Goal: Use online tool/utility

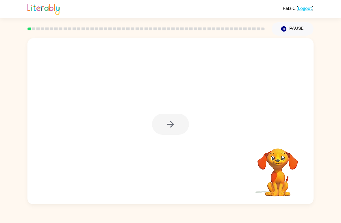
click at [173, 119] on div at bounding box center [170, 124] width 37 height 21
click at [174, 130] on button "button" at bounding box center [170, 124] width 37 height 21
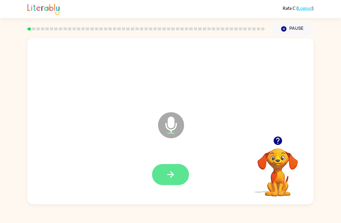
click at [173, 184] on button "button" at bounding box center [170, 174] width 37 height 21
click at [177, 182] on button "button" at bounding box center [170, 174] width 37 height 21
click at [174, 174] on icon "button" at bounding box center [171, 174] width 10 height 10
click at [160, 171] on button "button" at bounding box center [170, 174] width 37 height 21
click at [166, 173] on icon "button" at bounding box center [171, 174] width 10 height 10
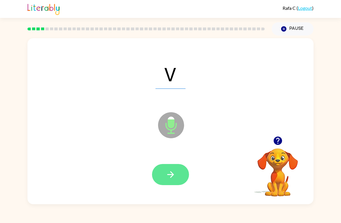
click at [158, 167] on button "button" at bounding box center [170, 174] width 37 height 21
click at [166, 172] on icon "button" at bounding box center [171, 174] width 10 height 10
click at [164, 175] on button "button" at bounding box center [170, 174] width 37 height 21
click at [167, 173] on icon "button" at bounding box center [171, 174] width 10 height 10
click at [164, 167] on button "button" at bounding box center [170, 174] width 37 height 21
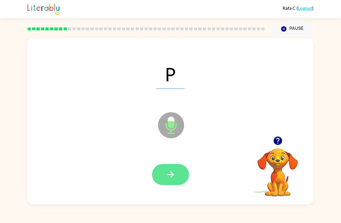
click at [162, 177] on button "button" at bounding box center [170, 174] width 37 height 21
click at [161, 172] on button "button" at bounding box center [170, 174] width 37 height 21
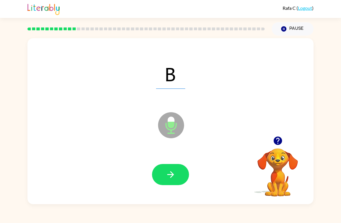
click at [162, 159] on div at bounding box center [170, 175] width 275 height 48
click at [158, 171] on button "button" at bounding box center [170, 174] width 37 height 21
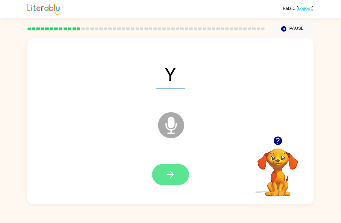
click at [164, 171] on button "button" at bounding box center [170, 174] width 37 height 21
click at [170, 171] on icon "button" at bounding box center [171, 174] width 10 height 10
click at [164, 169] on button "button" at bounding box center [170, 174] width 37 height 21
click at [170, 175] on icon "button" at bounding box center [170, 174] width 7 height 7
click at [177, 178] on button "button" at bounding box center [170, 174] width 37 height 21
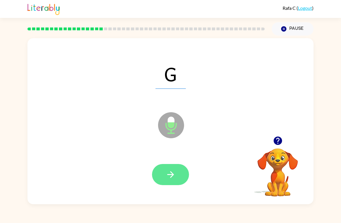
click at [167, 169] on button "button" at bounding box center [170, 174] width 37 height 21
click at [169, 167] on button "button" at bounding box center [170, 174] width 37 height 21
click at [162, 175] on button "button" at bounding box center [170, 174] width 37 height 21
click at [168, 172] on icon "button" at bounding box center [171, 174] width 10 height 10
click at [164, 172] on button "button" at bounding box center [170, 174] width 37 height 21
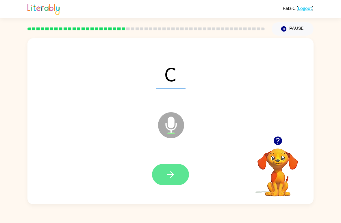
click at [173, 176] on icon "button" at bounding box center [171, 174] width 10 height 10
click at [156, 170] on button "button" at bounding box center [170, 174] width 37 height 21
click at [165, 164] on button "button" at bounding box center [170, 174] width 37 height 21
click at [179, 173] on button "button" at bounding box center [170, 174] width 37 height 21
click at [171, 166] on button "button" at bounding box center [170, 174] width 37 height 21
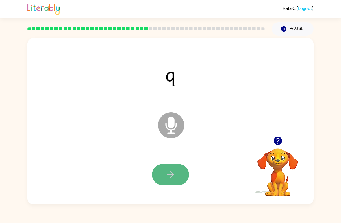
click at [176, 175] on button "button" at bounding box center [170, 174] width 37 height 21
click at [165, 164] on button "button" at bounding box center [170, 174] width 37 height 21
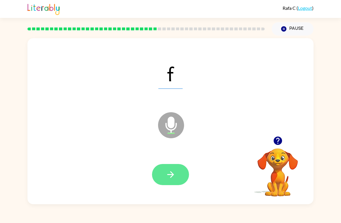
click at [162, 169] on button "button" at bounding box center [170, 174] width 37 height 21
click at [166, 173] on icon "button" at bounding box center [171, 174] width 10 height 10
click at [165, 173] on button "button" at bounding box center [170, 174] width 37 height 21
click at [168, 175] on icon "button" at bounding box center [170, 174] width 7 height 7
click at [159, 175] on button "button" at bounding box center [170, 174] width 37 height 21
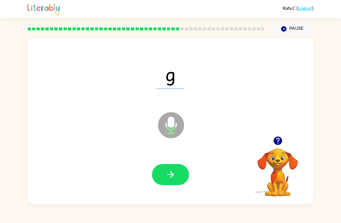
click at [129, 75] on div "g" at bounding box center [170, 74] width 275 height 48
click at [169, 180] on icon "button" at bounding box center [171, 174] width 10 height 10
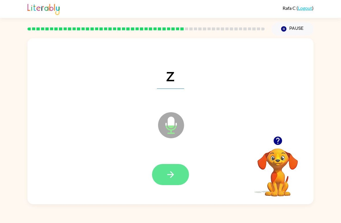
click at [169, 173] on icon "button" at bounding box center [171, 174] width 10 height 10
click at [168, 169] on button "button" at bounding box center [170, 174] width 37 height 21
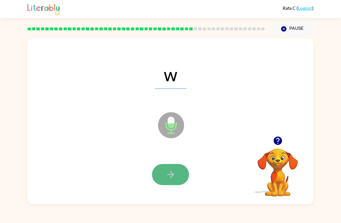
click at [162, 170] on button "button" at bounding box center [170, 174] width 37 height 21
click at [171, 169] on button "button" at bounding box center [170, 174] width 37 height 21
click at [169, 178] on icon "button" at bounding box center [171, 174] width 10 height 10
click at [158, 177] on button "button" at bounding box center [170, 174] width 37 height 21
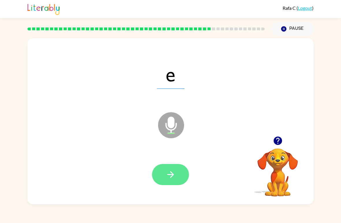
click at [162, 170] on button "button" at bounding box center [170, 174] width 37 height 21
click at [168, 175] on icon "button" at bounding box center [171, 174] width 10 height 10
click at [168, 174] on icon "button" at bounding box center [171, 174] width 10 height 10
click at [165, 175] on button "button" at bounding box center [170, 174] width 37 height 21
click at [163, 175] on button "button" at bounding box center [170, 174] width 37 height 21
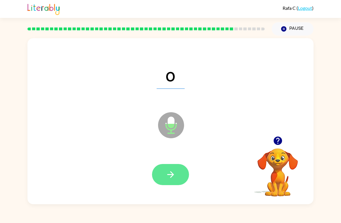
click at [163, 172] on button "button" at bounding box center [170, 174] width 37 height 21
click at [161, 172] on button "button" at bounding box center [170, 174] width 37 height 21
click at [166, 171] on icon "button" at bounding box center [171, 174] width 10 height 10
click at [165, 176] on button "button" at bounding box center [170, 174] width 37 height 21
click at [171, 172] on icon "button" at bounding box center [170, 174] width 7 height 7
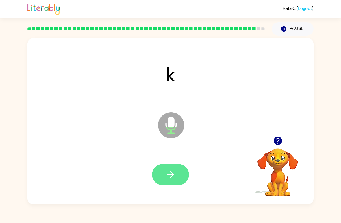
click at [168, 173] on icon "button" at bounding box center [171, 174] width 10 height 10
click at [165, 165] on button "button" at bounding box center [170, 174] width 37 height 21
